Goal: Complete application form

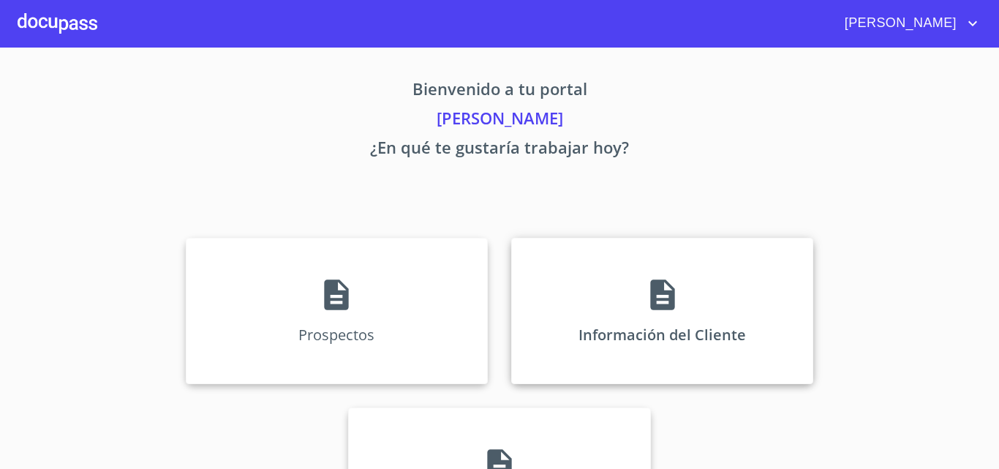
click at [575, 255] on div "Información del Cliente" at bounding box center [662, 311] width 302 height 146
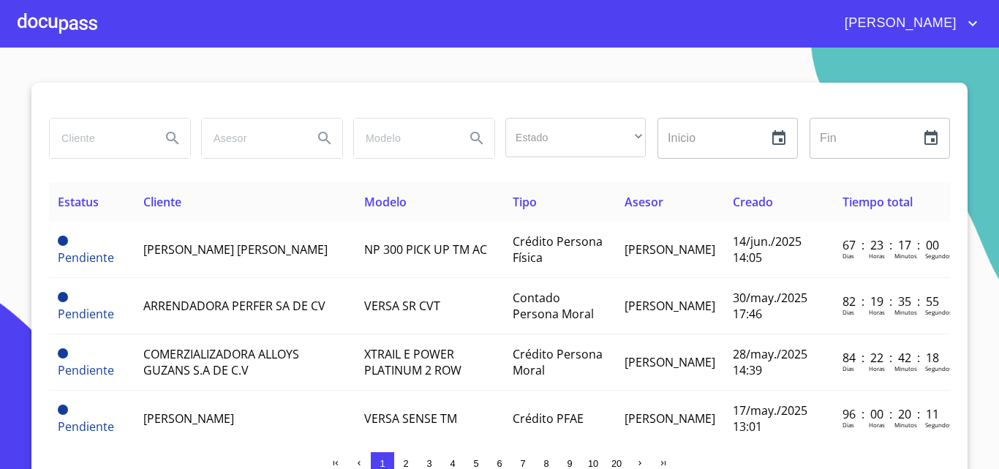
click at [78, 28] on div at bounding box center [58, 23] width 80 height 47
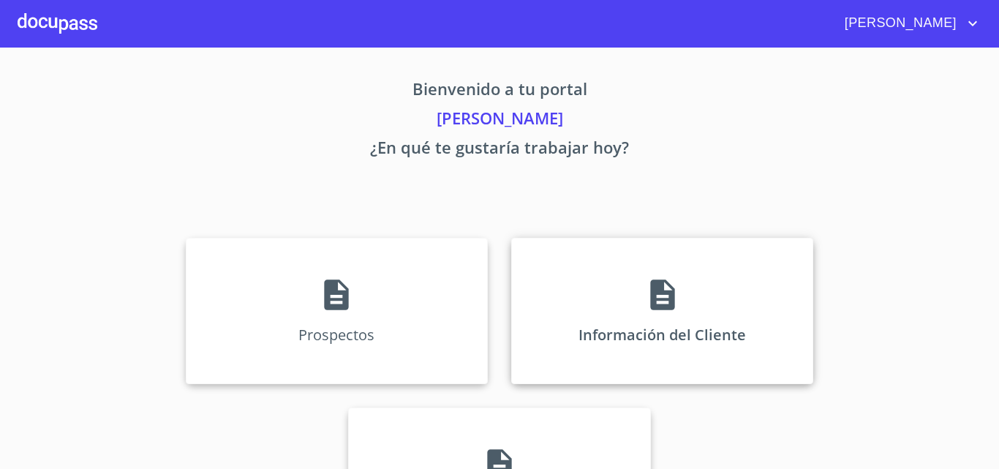
click at [603, 276] on div "Información del Cliente" at bounding box center [662, 311] width 302 height 146
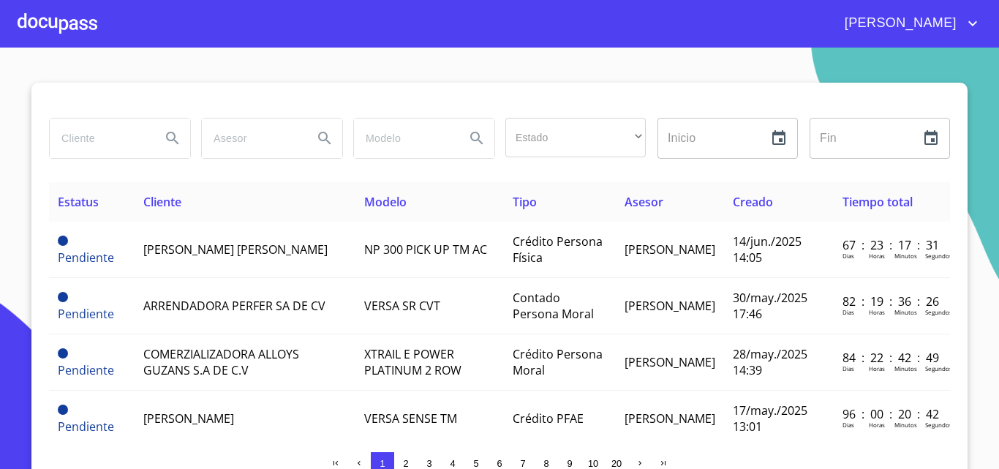
click at [123, 138] on input "search" at bounding box center [99, 137] width 99 height 39
type input "[PERSON_NAME]"
click at [173, 144] on icon "Search" at bounding box center [173, 138] width 18 height 18
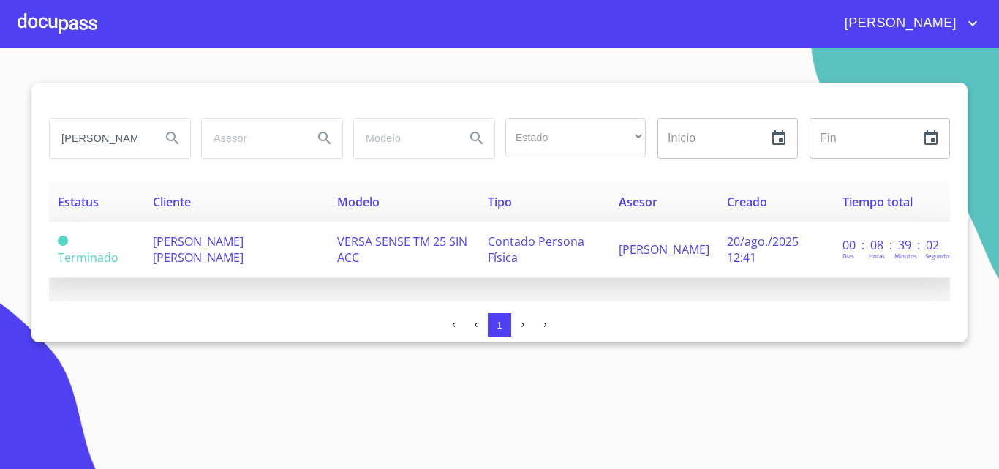
click at [238, 249] on span "[PERSON_NAME] [PERSON_NAME]" at bounding box center [198, 249] width 91 height 32
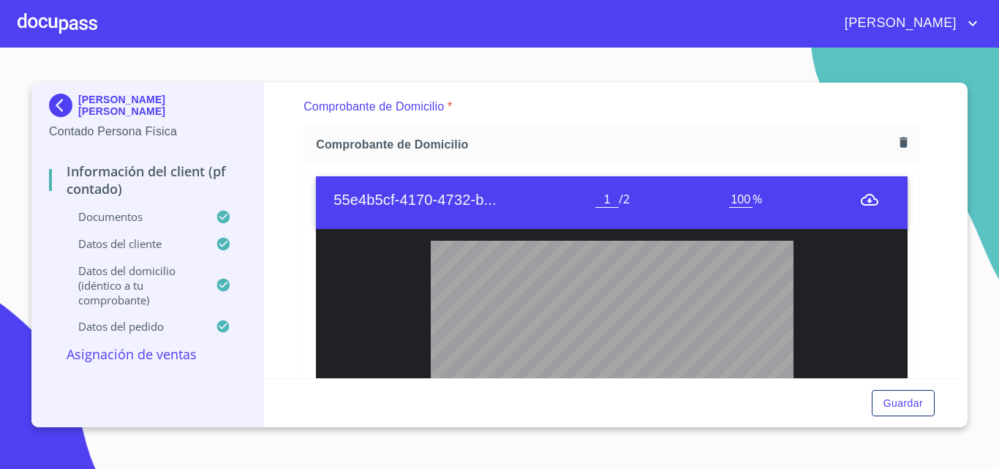
scroll to position [805, 0]
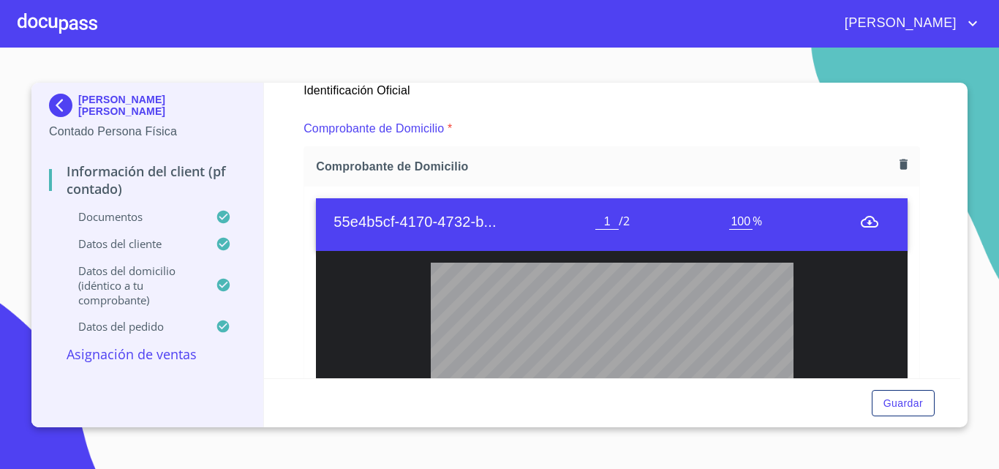
click at [900, 170] on icon "button" at bounding box center [904, 164] width 8 height 10
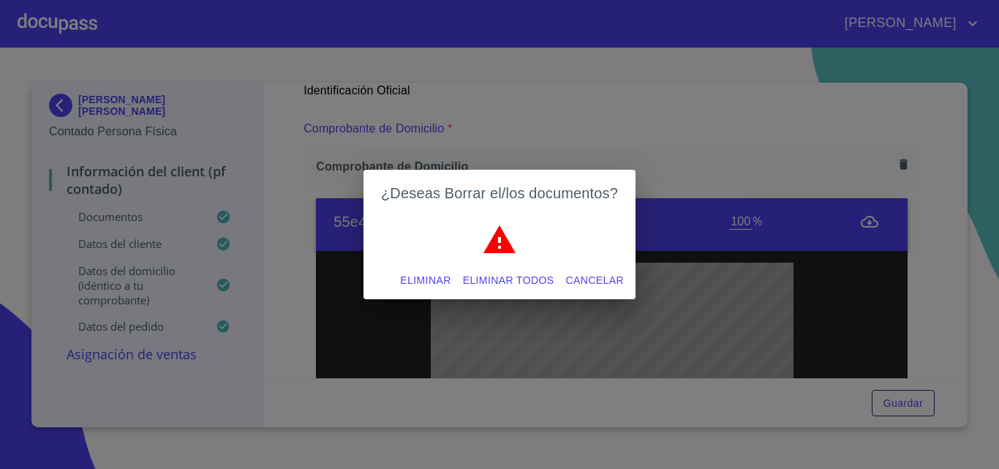
click at [434, 279] on span "Eliminar" at bounding box center [425, 280] width 50 height 18
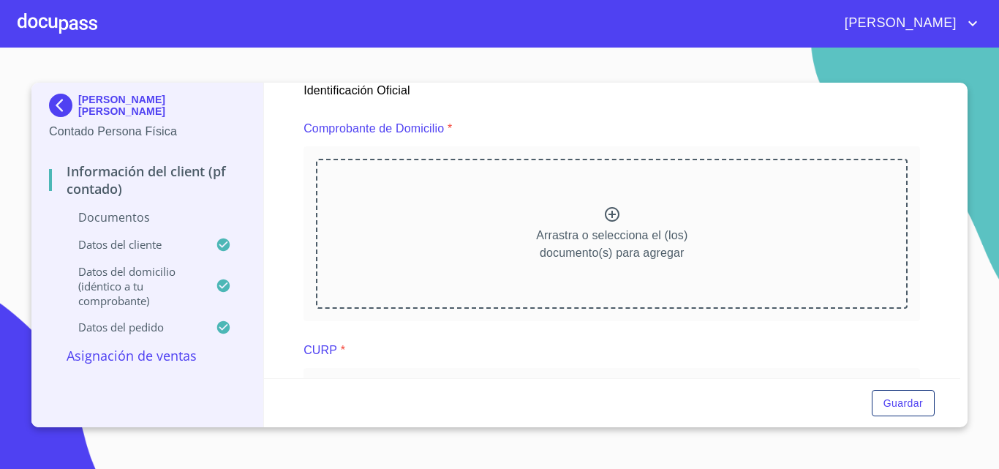
click at [614, 225] on div at bounding box center [612, 216] width 18 height 21
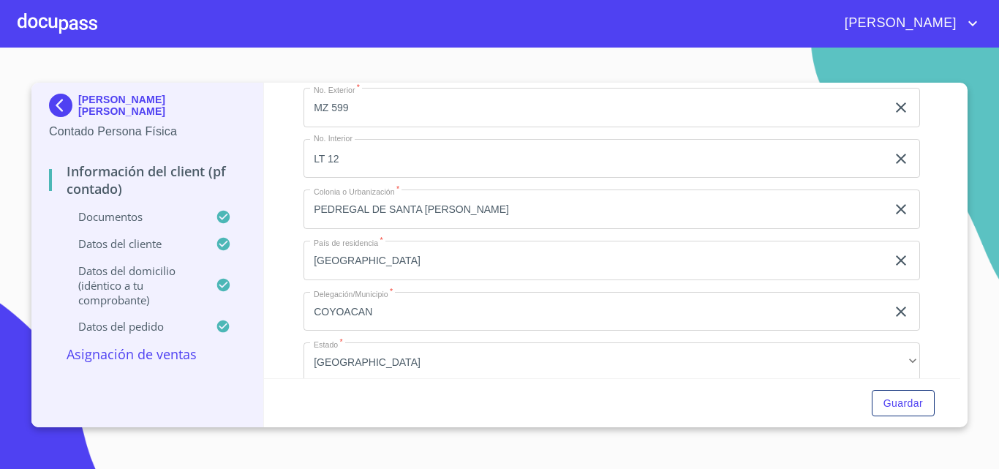
scroll to position [3657, 0]
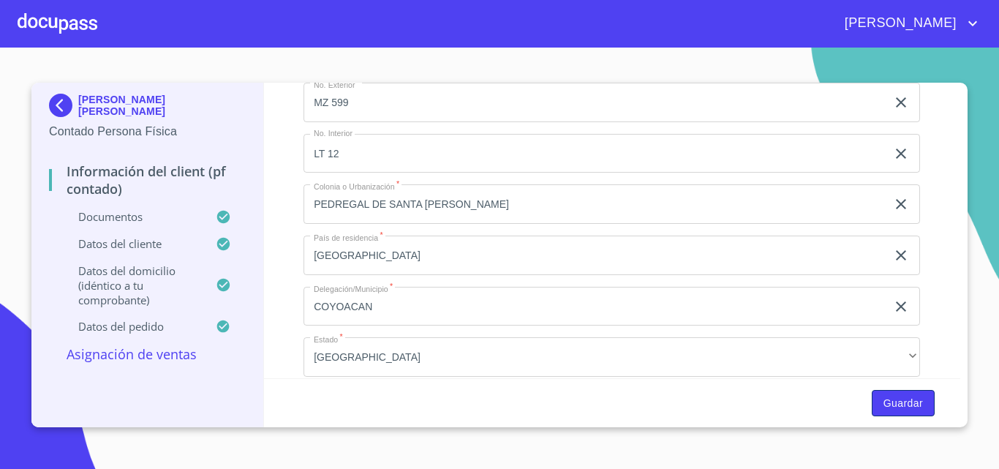
click at [909, 398] on span "Guardar" at bounding box center [903, 403] width 39 height 18
